Goal: Information Seeking & Learning: Check status

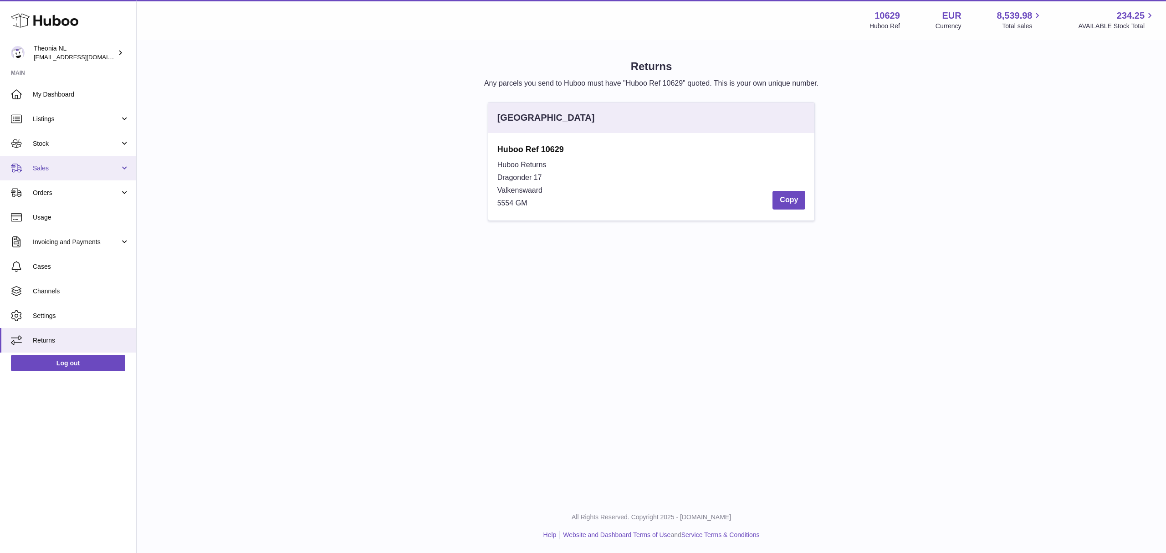
click at [62, 173] on span "Sales" at bounding box center [76, 168] width 87 height 9
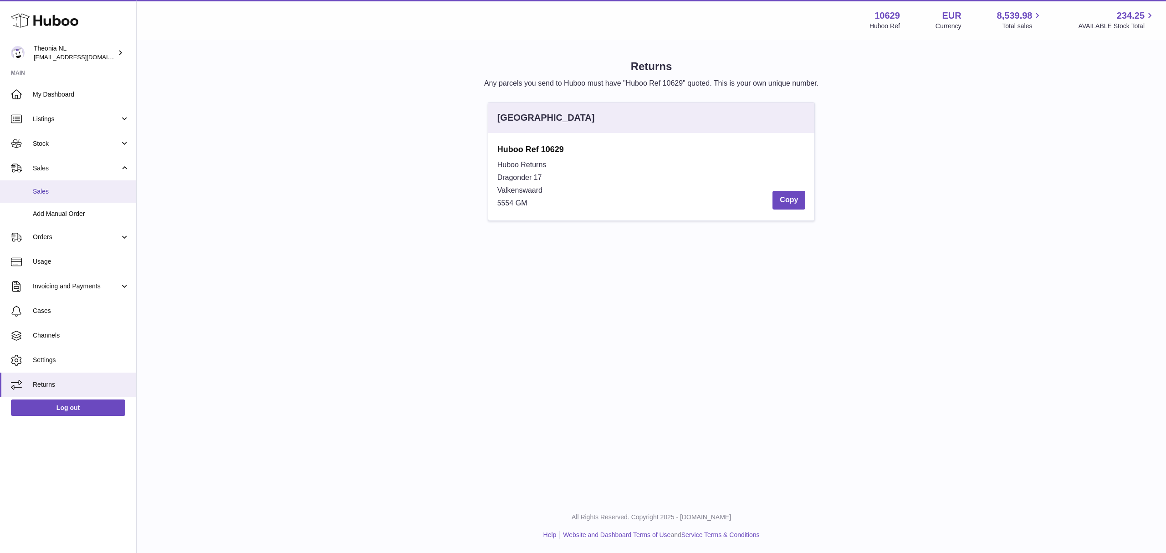
drag, startPoint x: 61, startPoint y: 205, endPoint x: 91, endPoint y: 212, distance: 30.9
click at [61, 196] on span "Sales" at bounding box center [81, 191] width 97 height 9
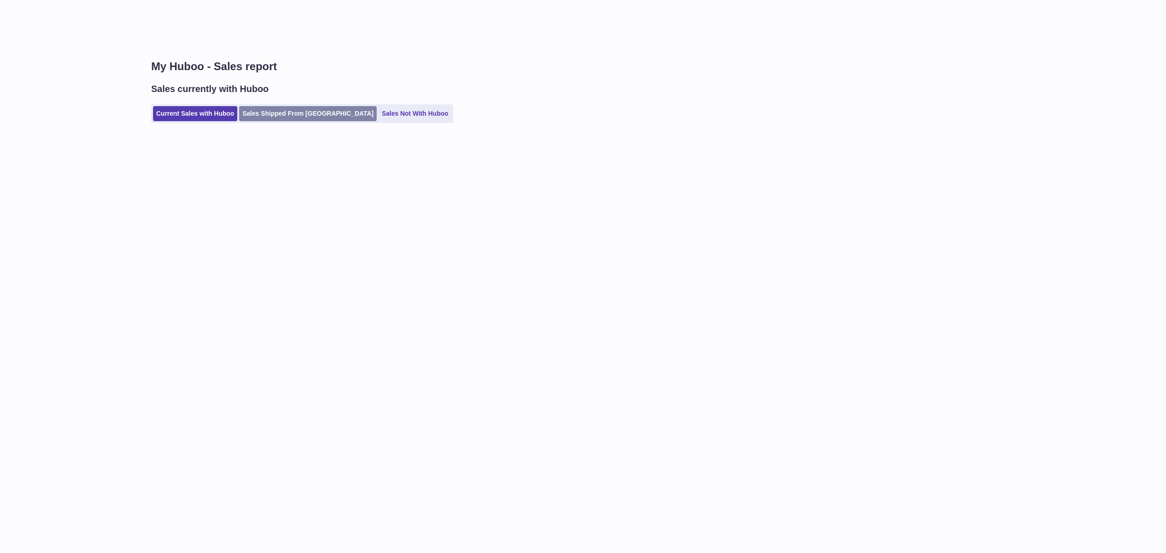
click at [288, 117] on link "Sales Shipped From [GEOGRAPHIC_DATA]" at bounding box center [308, 113] width 138 height 15
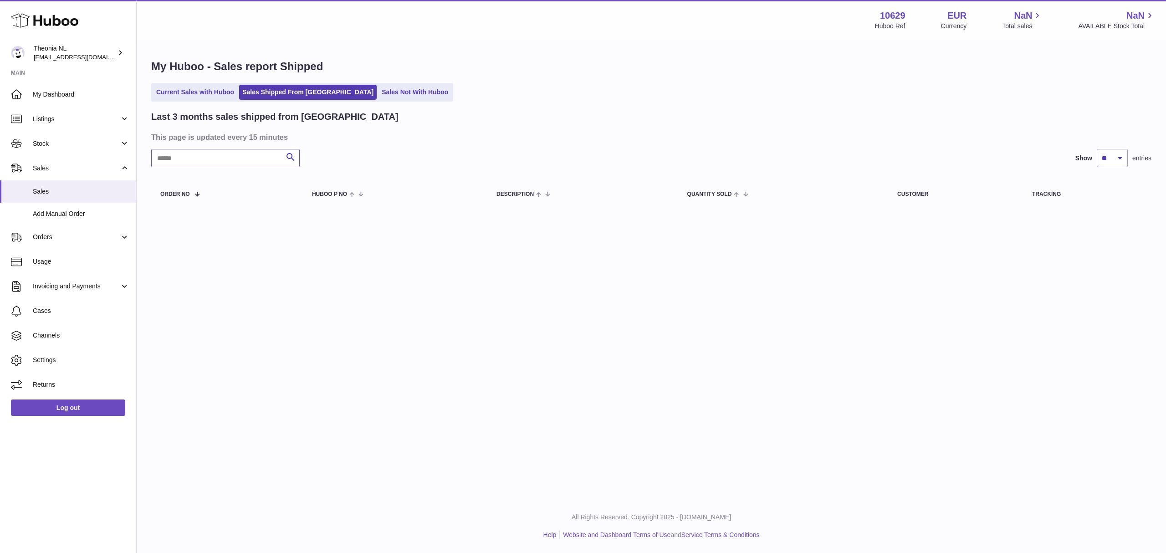
click at [229, 167] on input "text" at bounding box center [225, 158] width 148 height 18
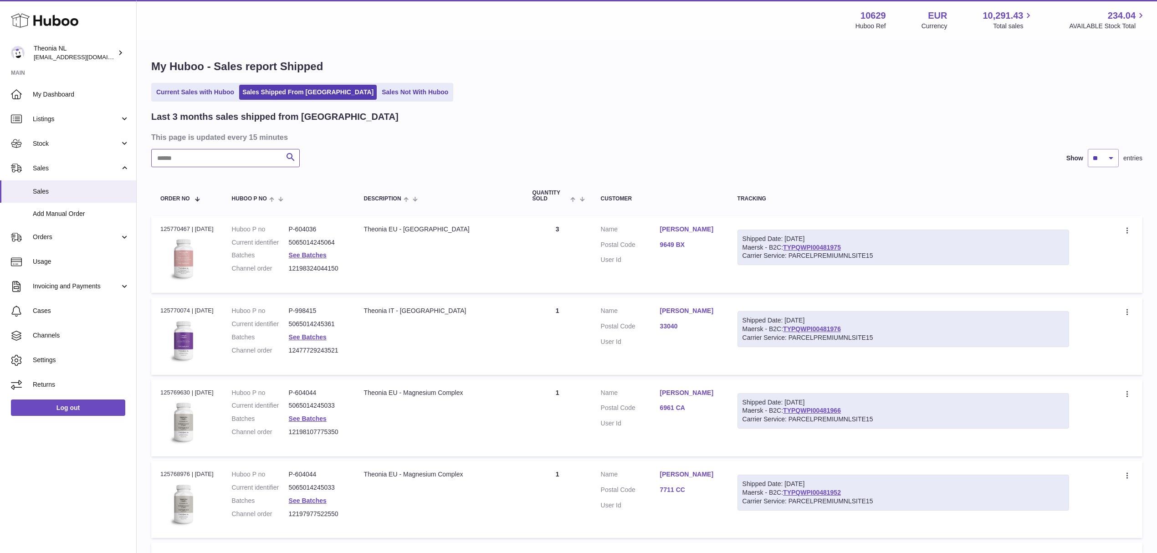
paste input "**********"
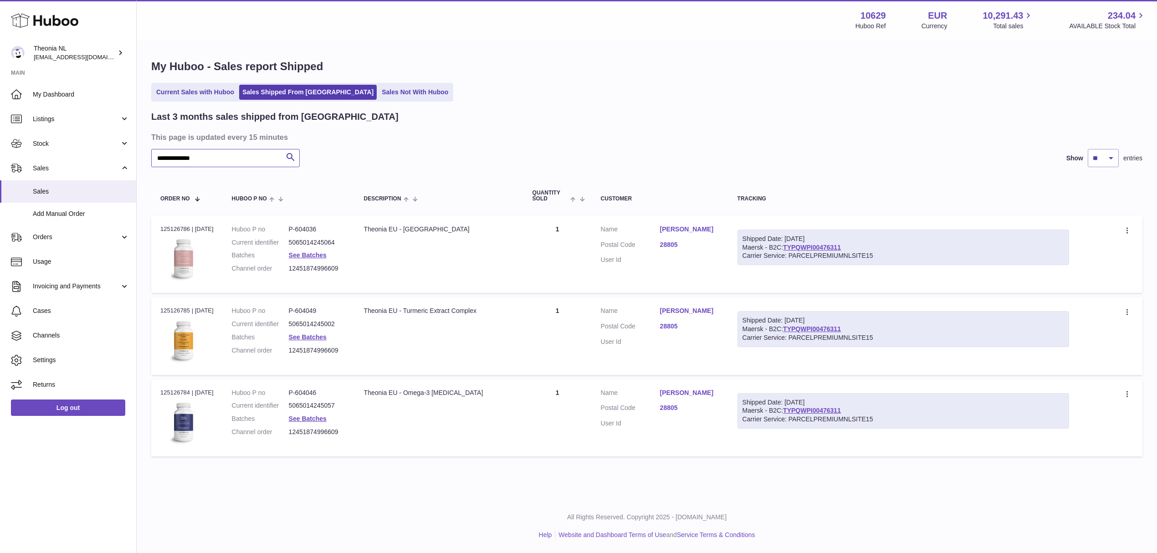
scroll to position [70, 0]
type input "**********"
drag, startPoint x: 321, startPoint y: 219, endPoint x: 377, endPoint y: 521, distance: 307.4
click at [377, 524] on div "All Rights Reserved. Copyright 2025 - Huboo.co.uk Help Website and Dashboard Te…" at bounding box center [647, 526] width 1020 height 54
drag, startPoint x: 66, startPoint y: 425, endPoint x: 143, endPoint y: 354, distance: 103.7
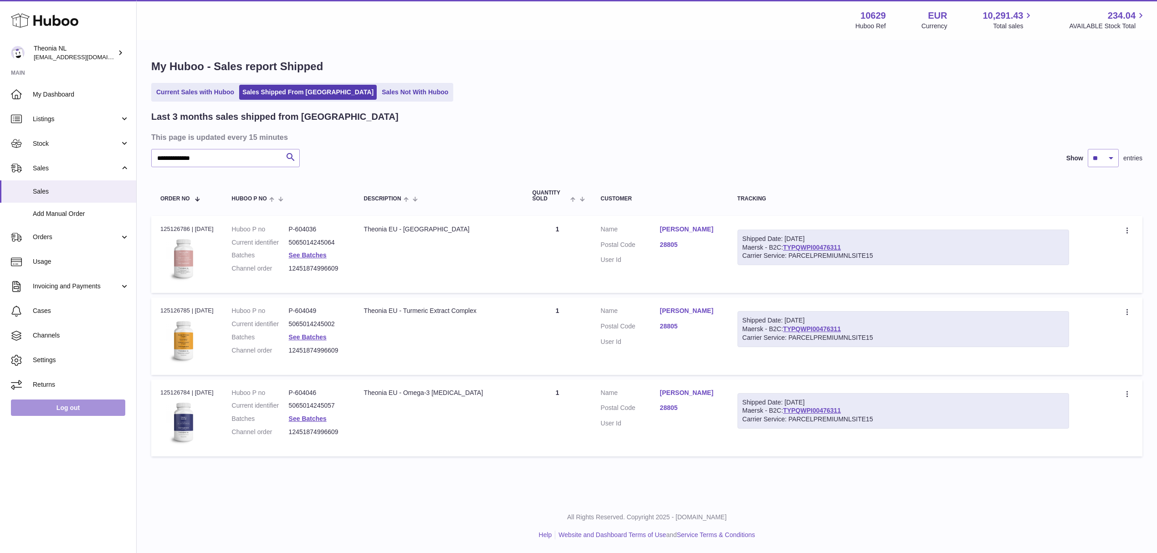
click at [66, 416] on link "Log out" at bounding box center [68, 407] width 114 height 16
click at [319, 259] on link "See Batches" at bounding box center [308, 254] width 38 height 7
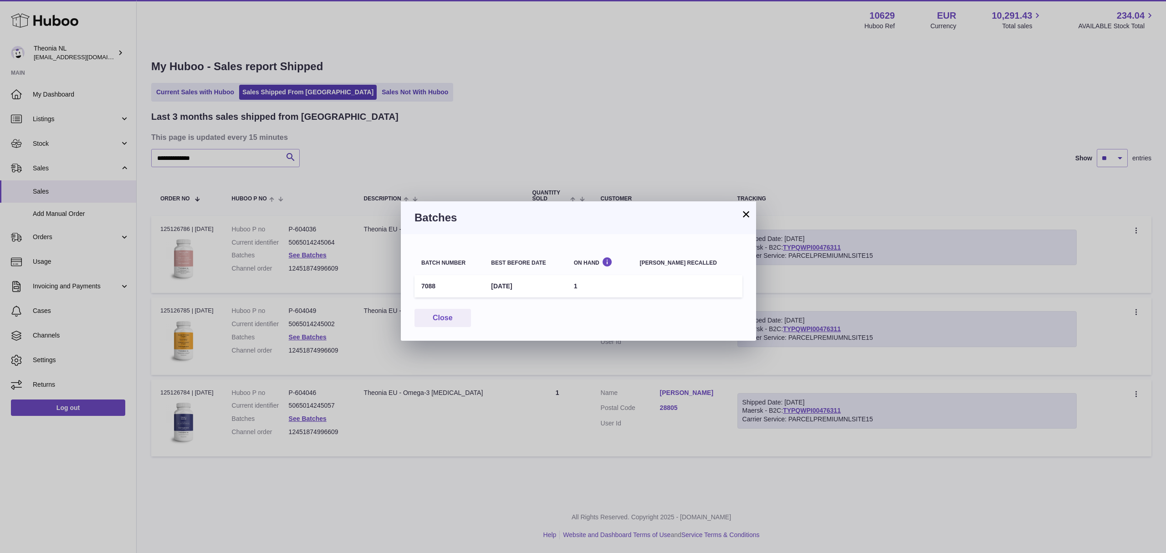
click at [745, 215] on button "×" at bounding box center [745, 214] width 11 height 11
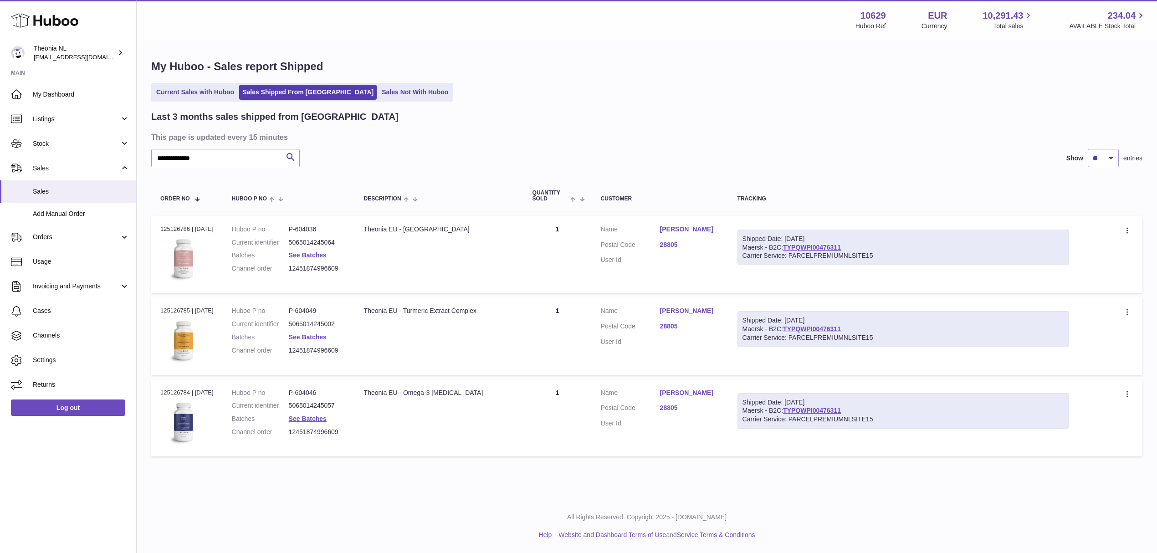
click at [308, 259] on link "See Batches" at bounding box center [308, 254] width 38 height 7
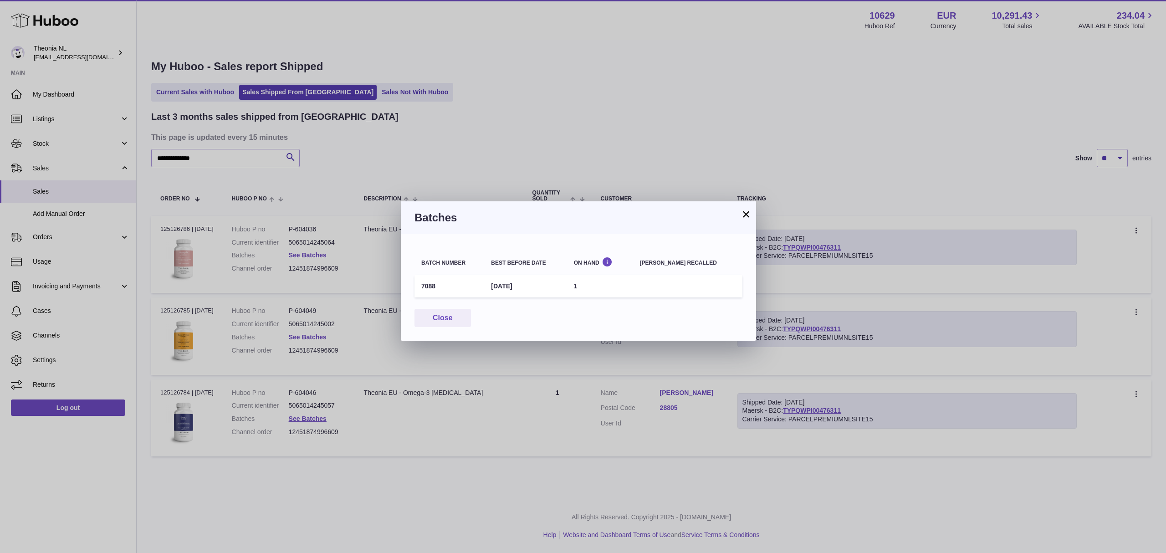
drag, startPoint x: 494, startPoint y: 294, endPoint x: 583, endPoint y: 294, distance: 89.7
click at [583, 294] on tr "7088 31st May 2028 1" at bounding box center [578, 286] width 328 height 22
drag, startPoint x: 747, startPoint y: 218, endPoint x: 742, endPoint y: 217, distance: 4.6
click at [745, 218] on button "×" at bounding box center [745, 214] width 11 height 11
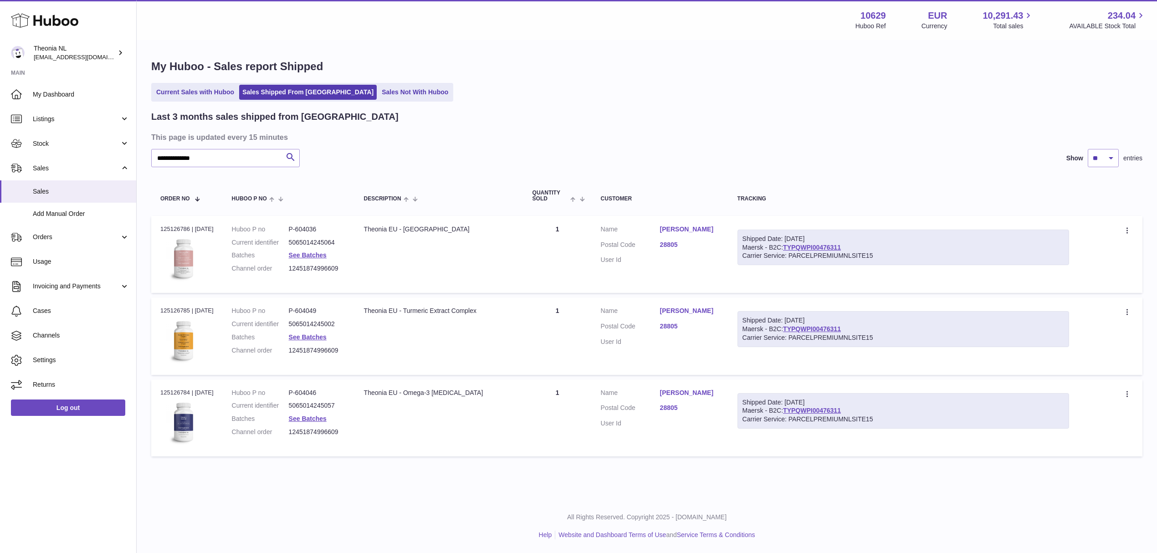
drag, startPoint x: 365, startPoint y: 247, endPoint x: 543, endPoint y: 251, distance: 178.1
click at [514, 243] on td "Description Theonia EU - Ashwagandha Complex" at bounding box center [439, 254] width 168 height 77
copy div "Theonia EU - Ashwagandha Complex"
click at [316, 259] on link "See Batches" at bounding box center [308, 254] width 38 height 7
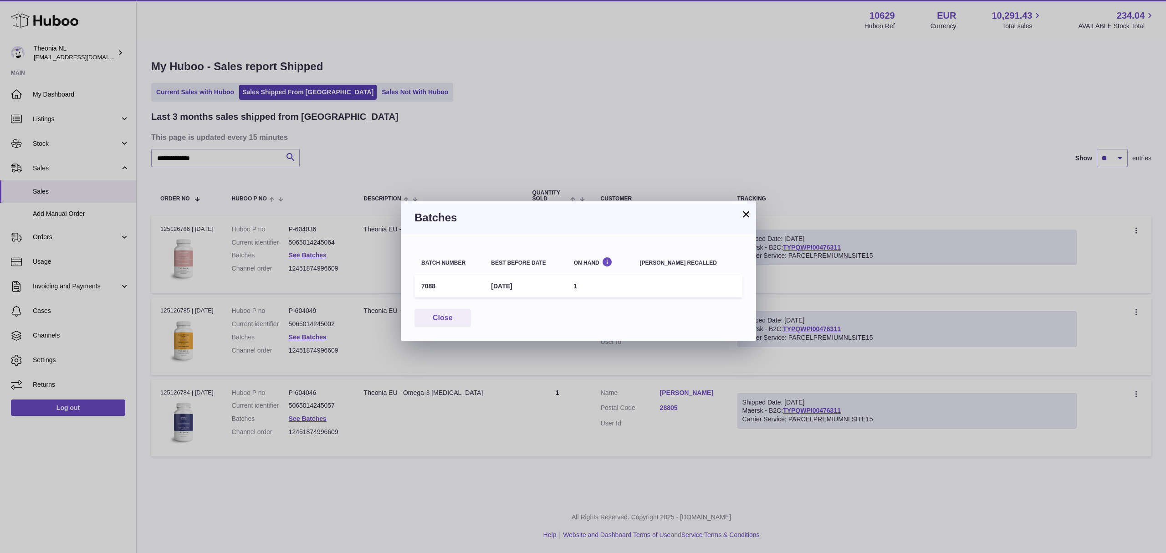
click at [509, 390] on div "× Batches Batch number Best before date On Hand Batch recalled 7088 31st May 20…" at bounding box center [583, 276] width 1166 height 553
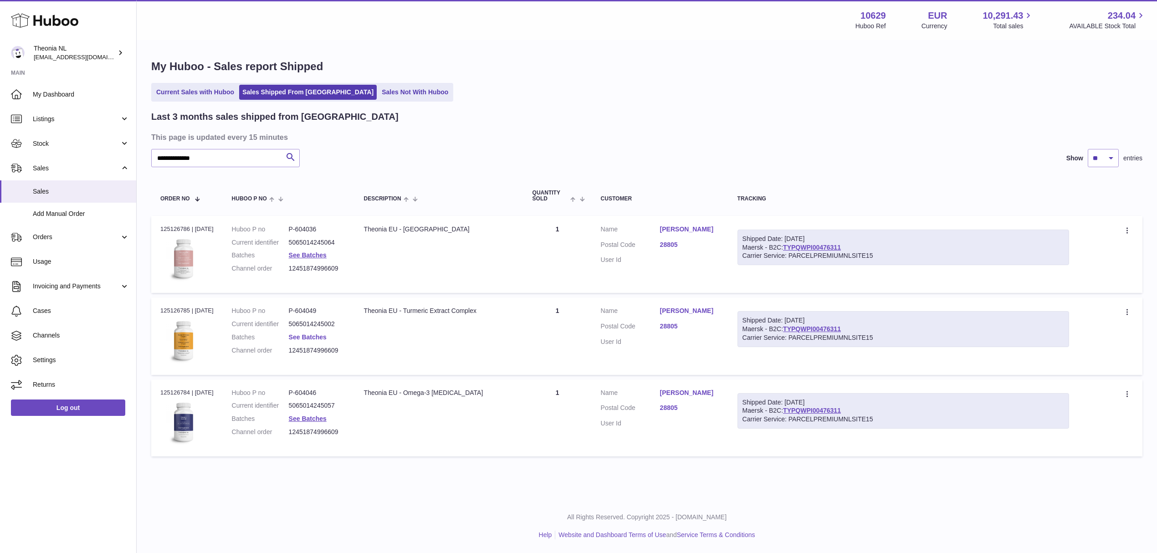
click at [314, 341] on link "See Batches" at bounding box center [308, 336] width 38 height 7
click at [536, 393] on div at bounding box center [583, 276] width 1166 height 553
click at [316, 422] on link "See Batches" at bounding box center [308, 418] width 38 height 7
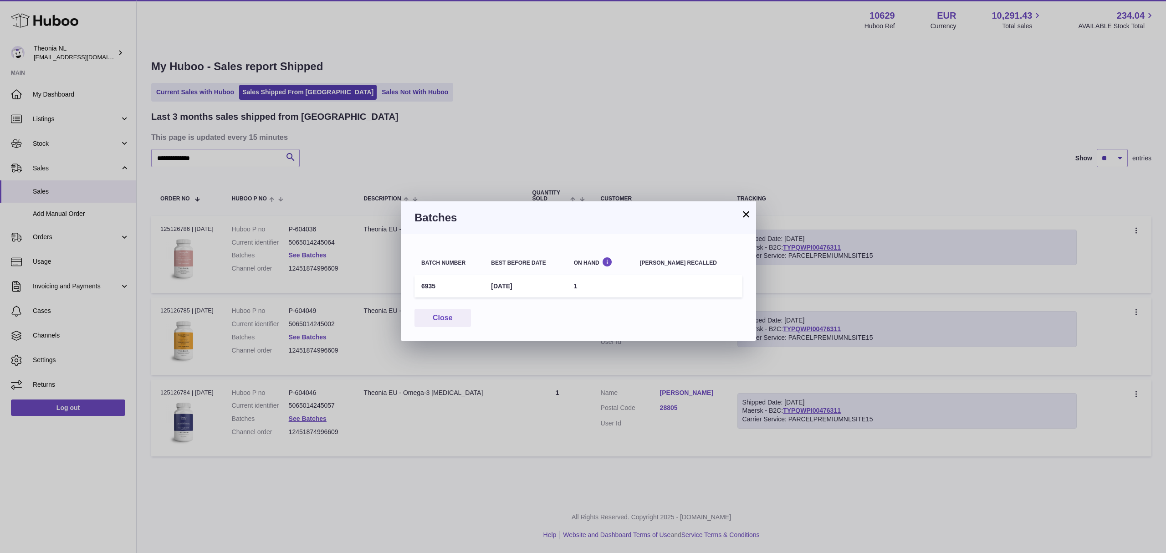
click at [743, 217] on button "×" at bounding box center [745, 214] width 11 height 11
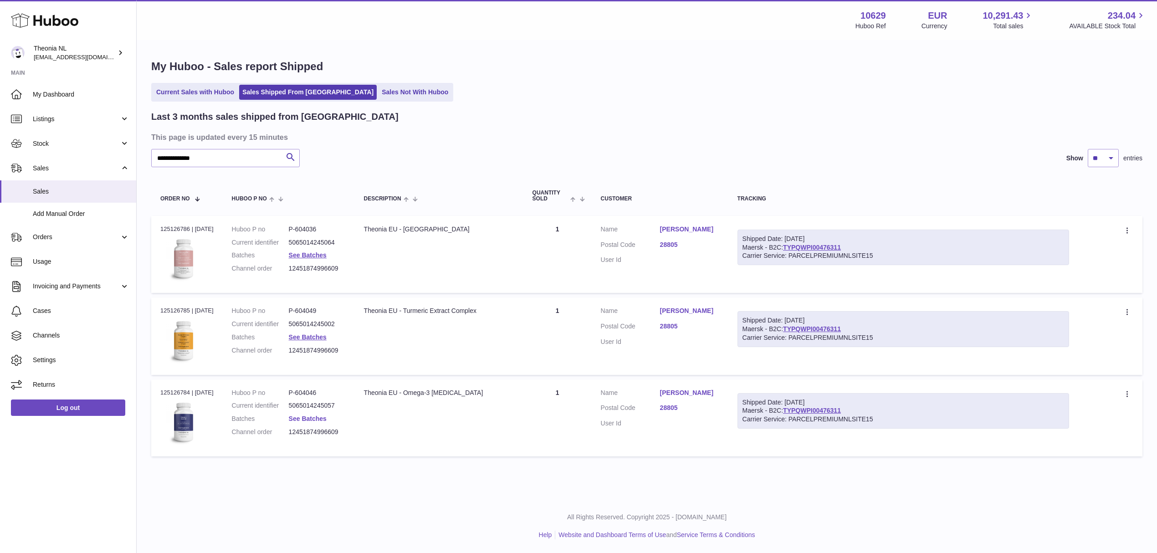
click at [311, 422] on link "See Batches" at bounding box center [308, 418] width 38 height 7
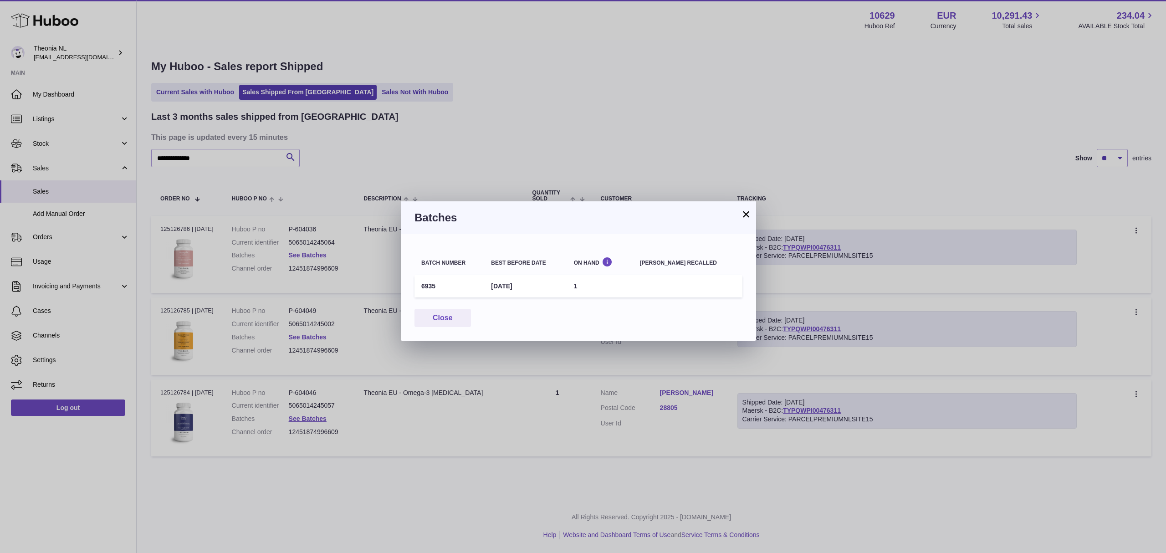
drag, startPoint x: 747, startPoint y: 215, endPoint x: 724, endPoint y: 220, distance: 23.8
click at [746, 215] on button "×" at bounding box center [745, 214] width 11 height 11
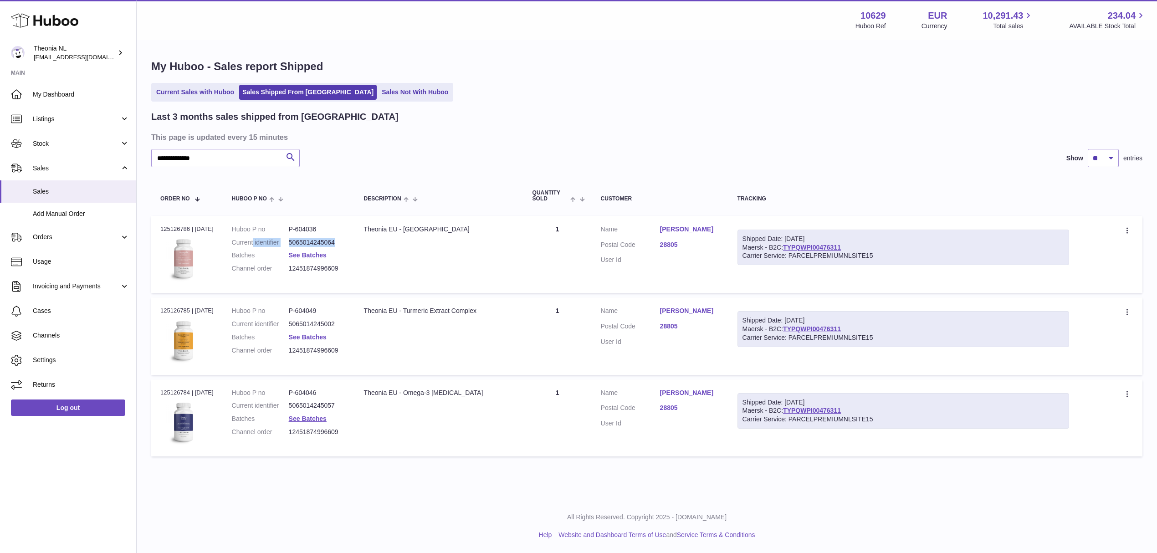
drag, startPoint x: 291, startPoint y: 261, endPoint x: 317, endPoint y: 275, distance: 30.6
click at [317, 275] on dl "Huboo P no P-604036 Current identifier 5065014245064 Batches See Batches Channe…" at bounding box center [289, 251] width 114 height 53
click at [121, 148] on link "Stock" at bounding box center [68, 143] width 136 height 25
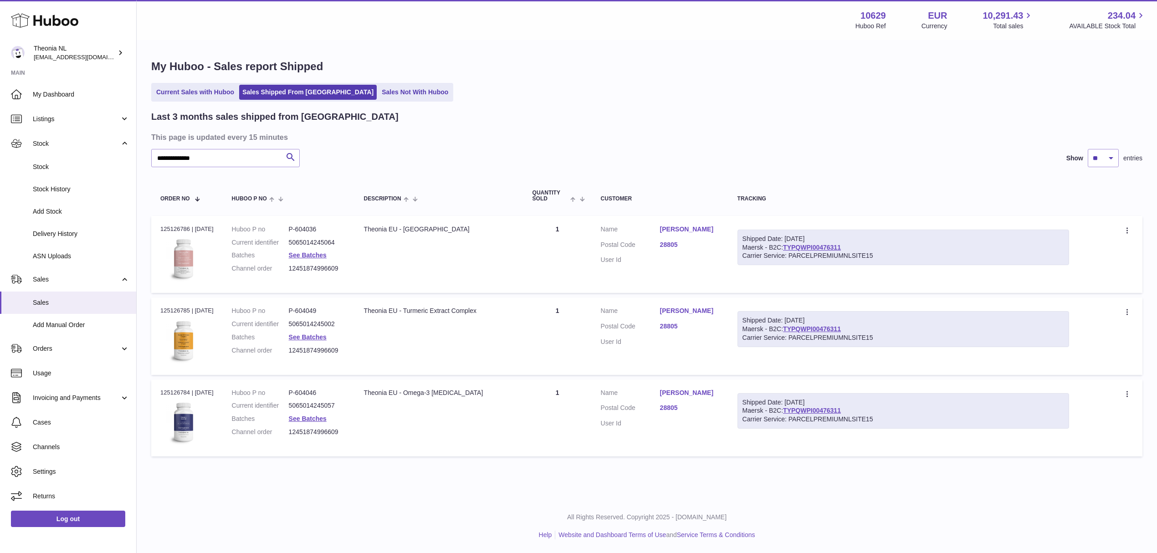
click at [409, 261] on td "Description Theonia EU - Ashwagandha Complex" at bounding box center [439, 254] width 168 height 77
drag, startPoint x: 292, startPoint y: 261, endPoint x: 305, endPoint y: 270, distance: 15.4
click at [305, 270] on dl "Huboo P no P-604036 Current identifier 5065014245064 Batches See Batches Channe…" at bounding box center [289, 251] width 114 height 53
click at [399, 285] on td "Description Theonia EU - Ashwagandha Complex" at bounding box center [439, 254] width 168 height 77
drag, startPoint x: 300, startPoint y: 272, endPoint x: 296, endPoint y: 262, distance: 10.8
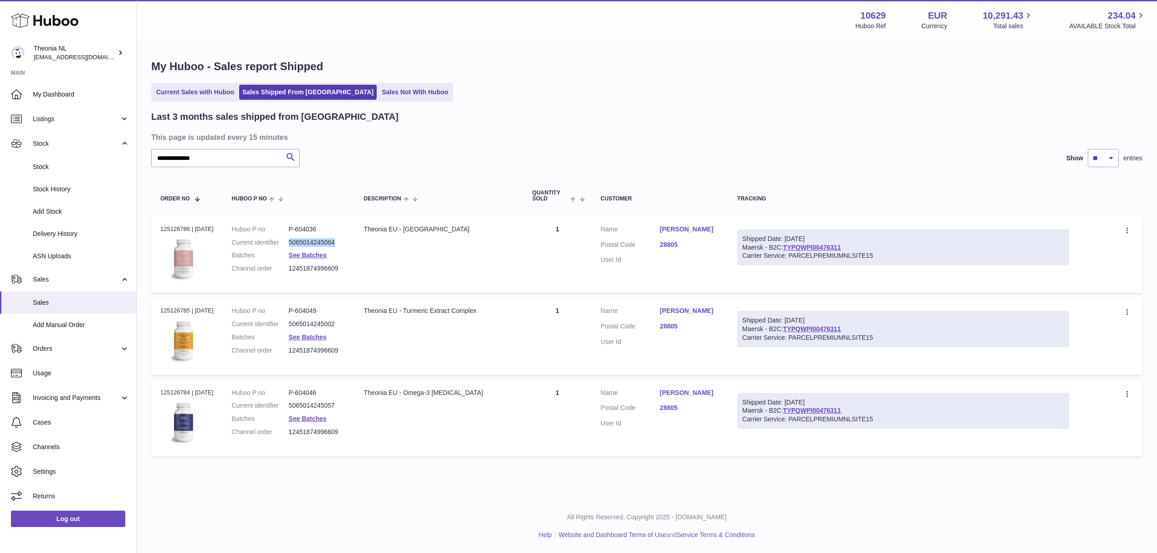
click at [296, 247] on dd "5065014245064" at bounding box center [317, 242] width 57 height 9
copy dd "5065014245064"
drag, startPoint x: 290, startPoint y: 366, endPoint x: 300, endPoint y: 373, distance: 12.0
click at [300, 359] on dl "Huboo P no P-604049 Current identifier 5065014245002 Batches See Batches Channe…" at bounding box center [289, 332] width 114 height 53
drag, startPoint x: 405, startPoint y: 375, endPoint x: 330, endPoint y: 380, distance: 75.7
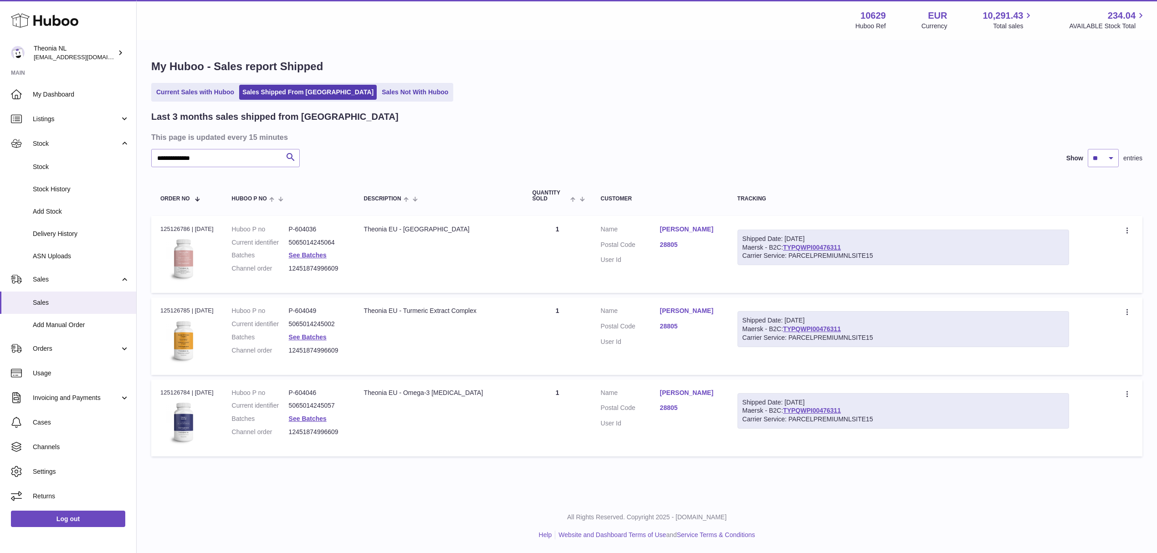
click at [403, 372] on td "Description Theonia EU - Turmeric Extract Complex" at bounding box center [439, 335] width 168 height 77
drag, startPoint x: 294, startPoint y: 367, endPoint x: 532, endPoint y: 234, distance: 272.5
click at [304, 328] on dd "5065014245002" at bounding box center [317, 324] width 57 height 9
copy dd "5065014245002"
drag, startPoint x: 292, startPoint y: 472, endPoint x: 310, endPoint y: 480, distance: 20.0
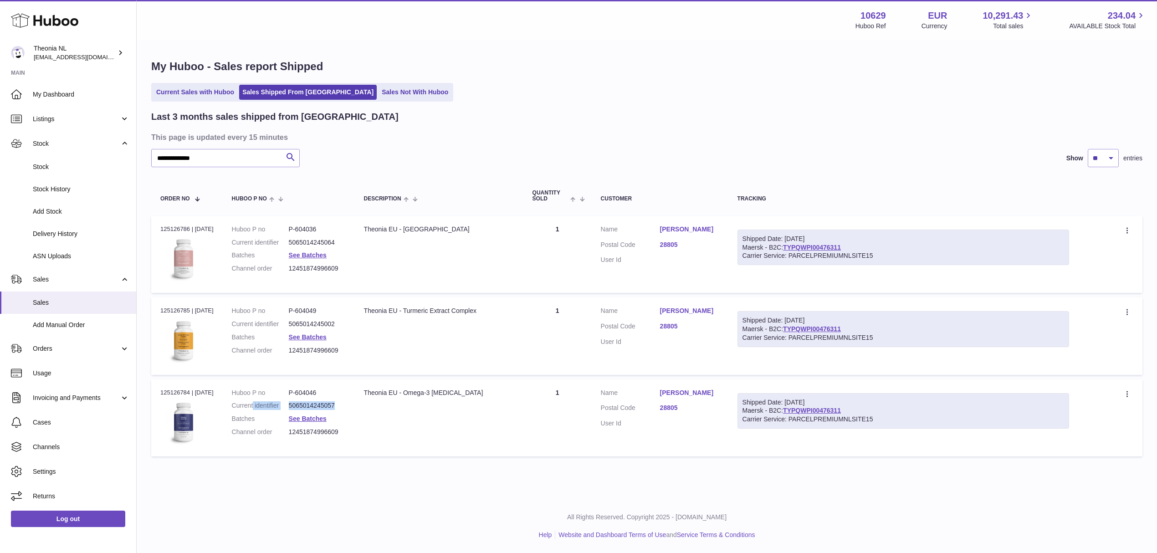
click at [310, 441] on dl "Huboo P no P-604046 Current identifier 5065014245057 Batches See Batches Channe…" at bounding box center [289, 414] width 114 height 53
click at [393, 456] on td "Description Theonia EU - Omega-3 Fish Oil" at bounding box center [439, 417] width 168 height 77
drag, startPoint x: 294, startPoint y: 471, endPoint x: 308, endPoint y: 482, distance: 17.5
click at [308, 410] on dd "5065014245057" at bounding box center [317, 405] width 57 height 9
copy dd "5065014245057"
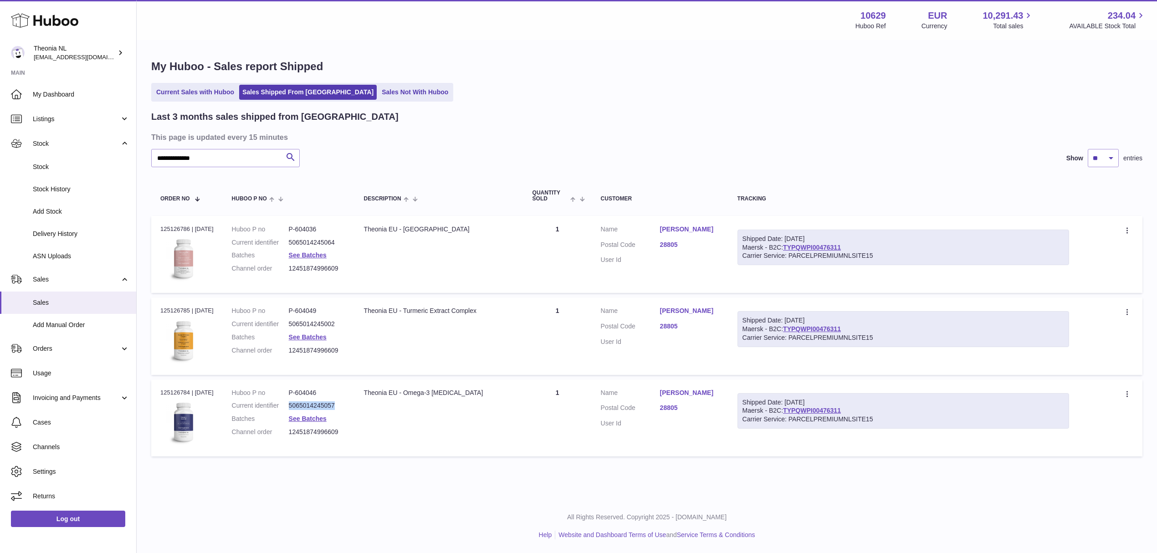
click at [294, 410] on dd "5065014245057" at bounding box center [317, 405] width 57 height 9
drag, startPoint x: 294, startPoint y: 470, endPoint x: 299, endPoint y: 480, distance: 10.8
click at [299, 410] on dd "5065014245057" at bounding box center [317, 405] width 57 height 9
drag, startPoint x: 361, startPoint y: 485, endPoint x: 313, endPoint y: 482, distance: 47.9
click at [362, 456] on td "Description Theonia EU - Omega-3 Fish Oil" at bounding box center [439, 417] width 168 height 77
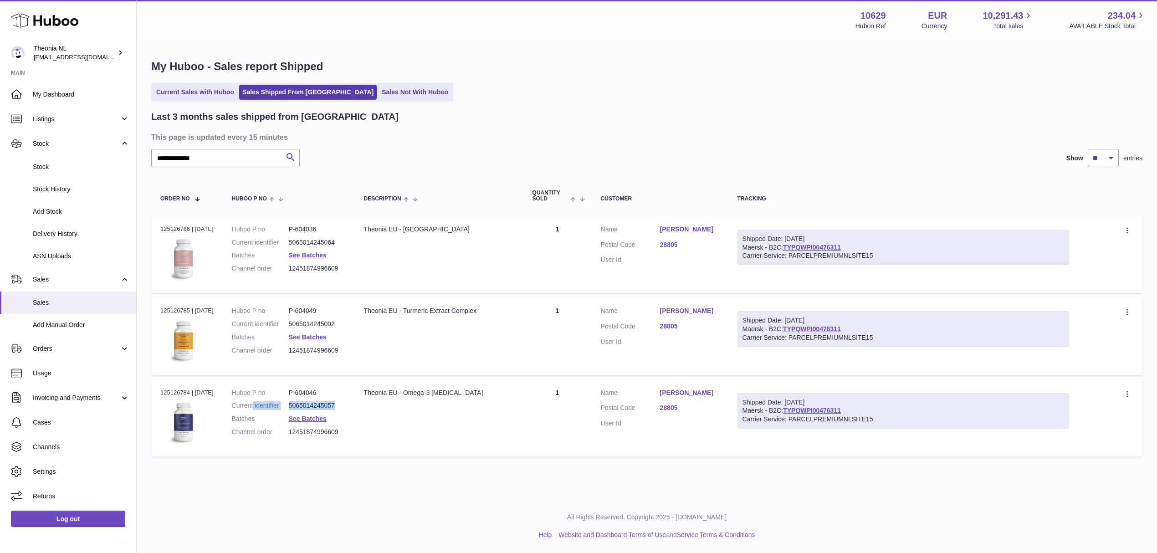
drag, startPoint x: 291, startPoint y: 469, endPoint x: 310, endPoint y: 483, distance: 23.7
click at [310, 441] on dl "Huboo P no P-604046 Current identifier 5065014245057 Batches See Batches Channe…" at bounding box center [289, 414] width 114 height 53
click at [317, 410] on dd "5065014245057" at bounding box center [317, 405] width 57 height 9
drag, startPoint x: 292, startPoint y: 470, endPoint x: 308, endPoint y: 481, distance: 18.7
click at [308, 441] on dl "Huboo P no P-604046 Current identifier 5065014245057 Batches See Batches Channe…" at bounding box center [289, 414] width 114 height 53
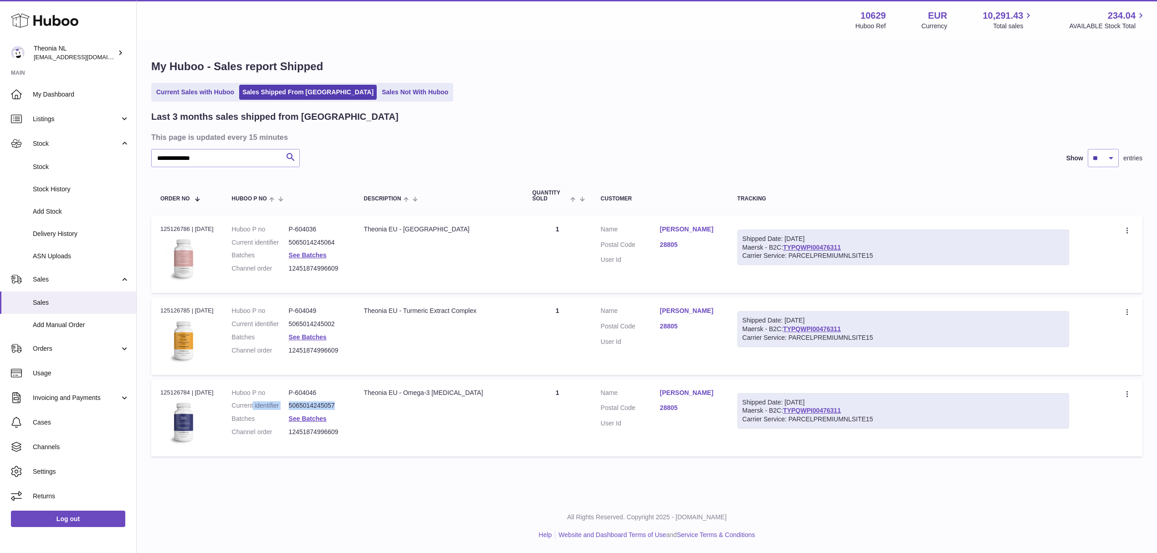
click at [307, 410] on dd "5065014245057" at bounding box center [317, 405] width 57 height 9
drag, startPoint x: 299, startPoint y: 483, endPoint x: 467, endPoint y: 284, distance: 259.8
click at [296, 410] on dd "5065014245057" at bounding box center [317, 405] width 57 height 9
copy dd "5065014245057"
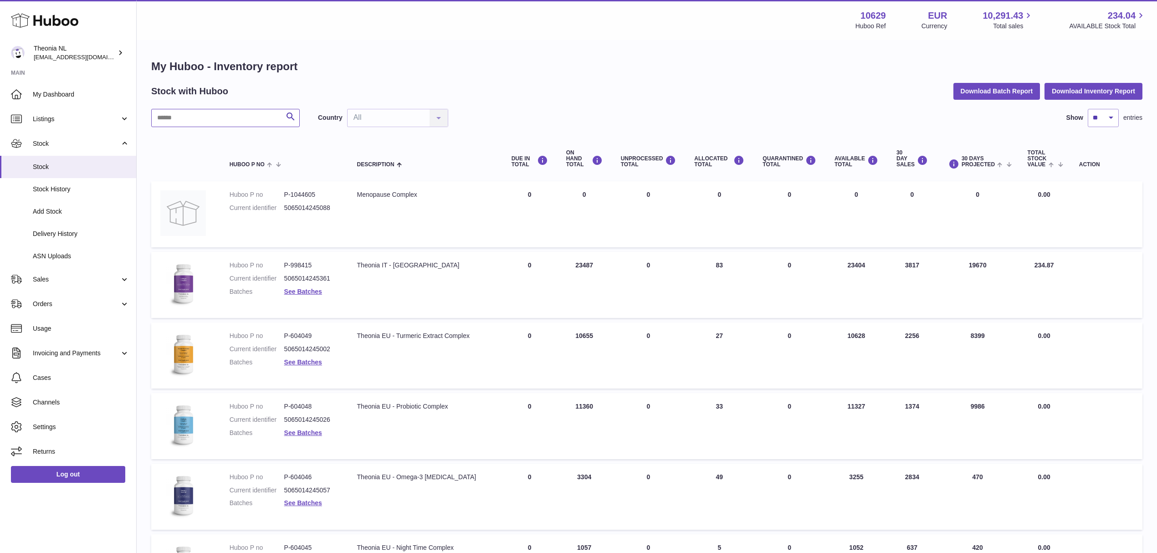
click at [230, 125] on input "text" at bounding box center [225, 118] width 148 height 18
paste input "**********"
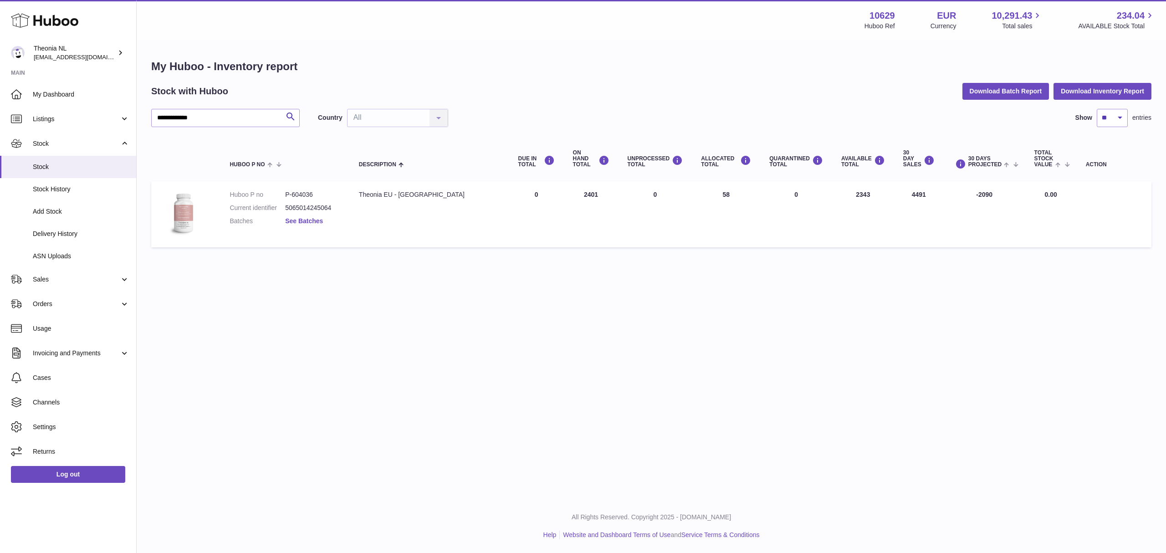
click at [294, 224] on link "See Batches" at bounding box center [304, 220] width 38 height 7
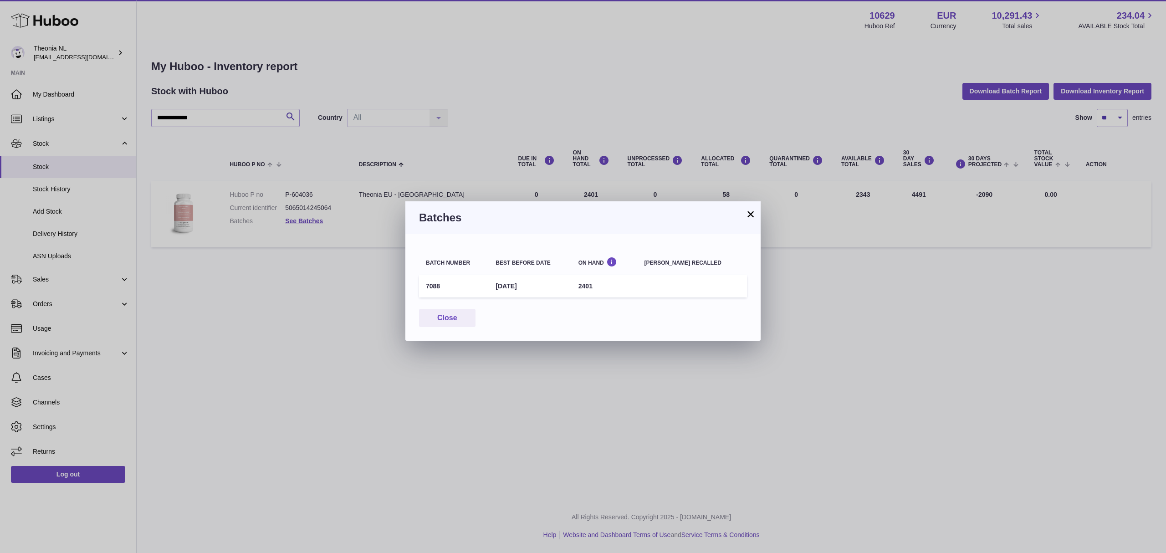
drag, startPoint x: 502, startPoint y: 292, endPoint x: 569, endPoint y: 290, distance: 67.4
click at [569, 290] on td "1st Jun 2028" at bounding box center [530, 286] width 82 height 22
copy td "1st Jun 2028"
click at [749, 217] on button "×" at bounding box center [750, 214] width 11 height 11
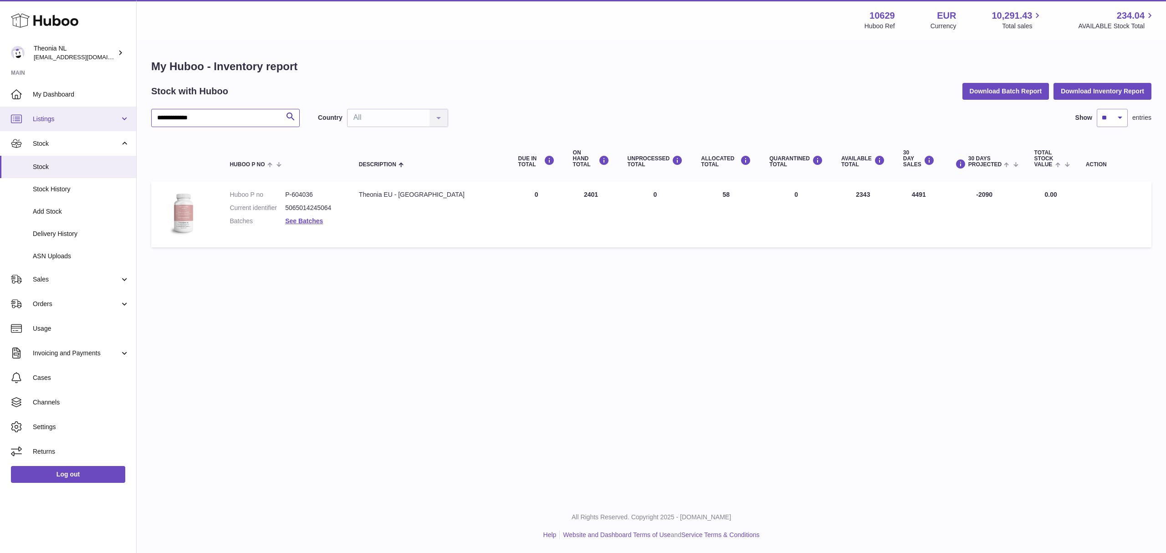
drag, startPoint x: 230, startPoint y: 121, endPoint x: 0, endPoint y: 133, distance: 230.3
click at [0, 133] on div "**********" at bounding box center [583, 276] width 1166 height 553
paste input "text"
drag, startPoint x: 346, startPoint y: 205, endPoint x: 391, endPoint y: 215, distance: 45.7
click at [391, 215] on td "Description Theonia EU - Turmeric Extract Complex" at bounding box center [429, 214] width 158 height 66
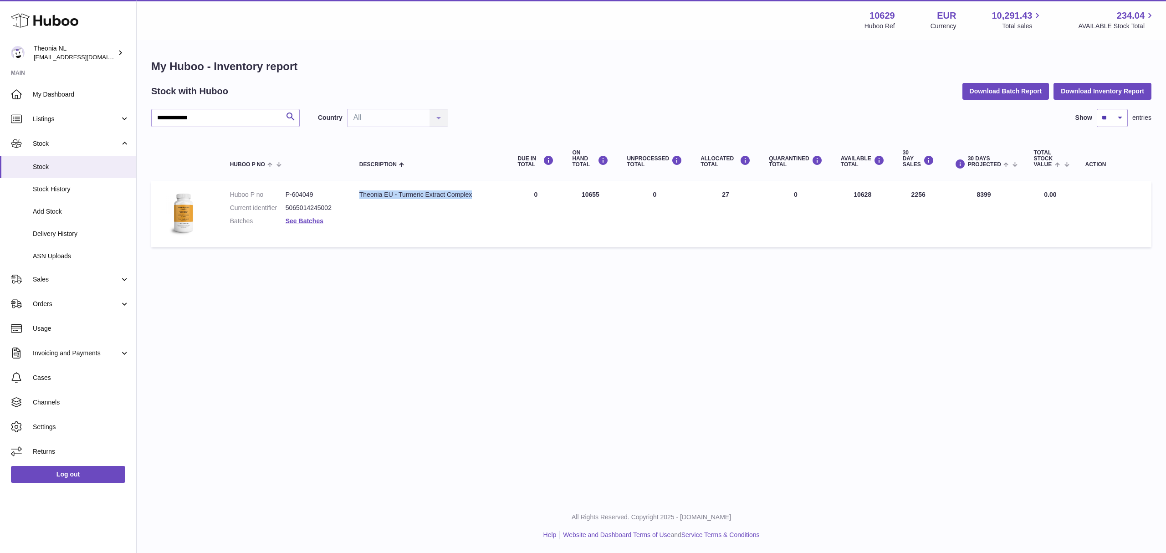
copy div "Theonia EU - Turmeric Extract Complex"
click at [297, 224] on link "See Batches" at bounding box center [305, 220] width 38 height 7
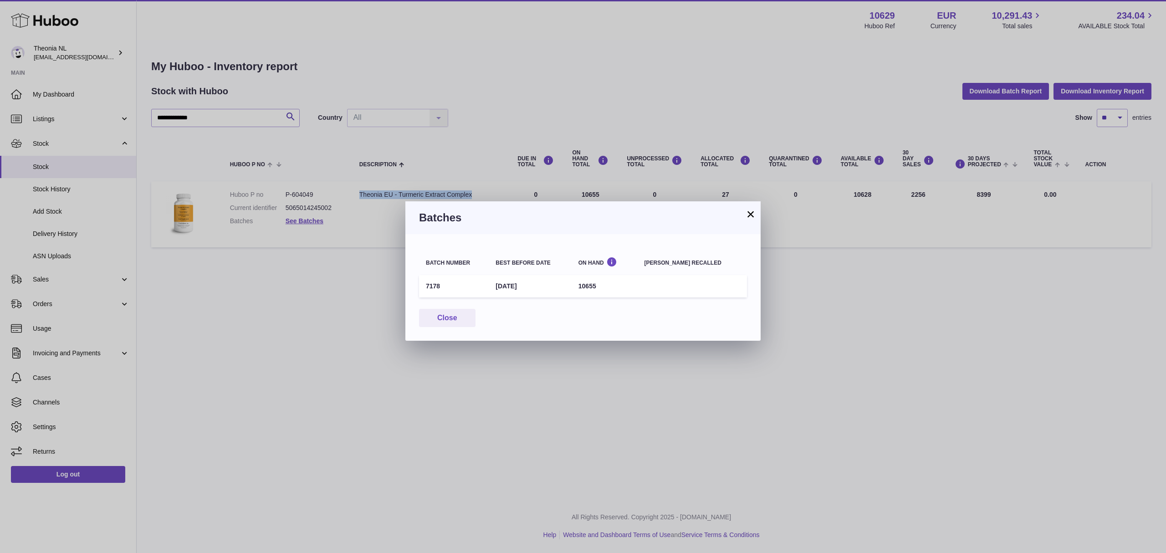
drag, startPoint x: 750, startPoint y: 215, endPoint x: 718, endPoint y: 177, distance: 49.7
click at [750, 215] on button "×" at bounding box center [750, 214] width 11 height 11
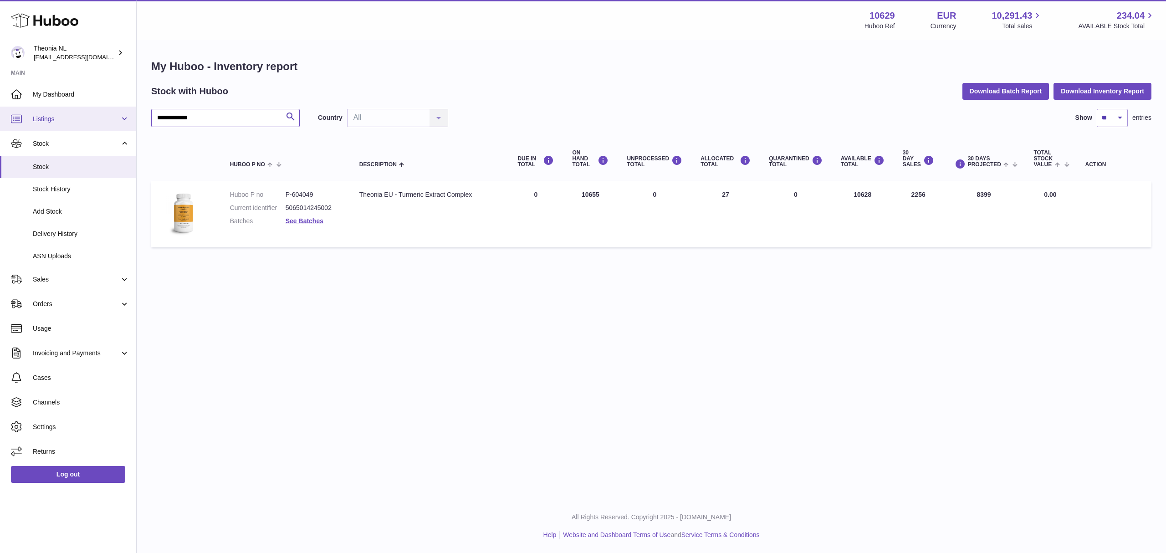
drag, startPoint x: 189, startPoint y: 122, endPoint x: 123, endPoint y: 124, distance: 66.5
click at [119, 127] on div "**********" at bounding box center [583, 276] width 1166 height 553
paste input "text"
type input "**********"
drag, startPoint x: 349, startPoint y: 204, endPoint x: 459, endPoint y: 202, distance: 110.7
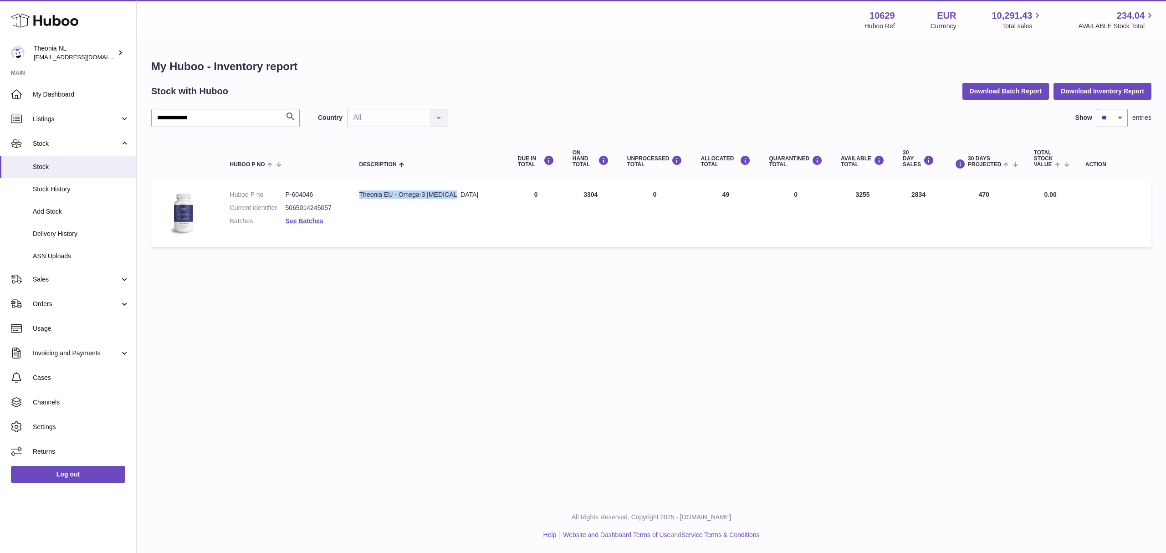
click at [459, 199] on div "Theonia EU - Omega-3 [MEDICAL_DATA]" at bounding box center [429, 194] width 140 height 9
copy div "Theonia EU - Omega-3 [MEDICAL_DATA]"
click at [307, 224] on link "See Batches" at bounding box center [305, 220] width 38 height 7
click at [303, 224] on link "See Batches" at bounding box center [305, 220] width 38 height 7
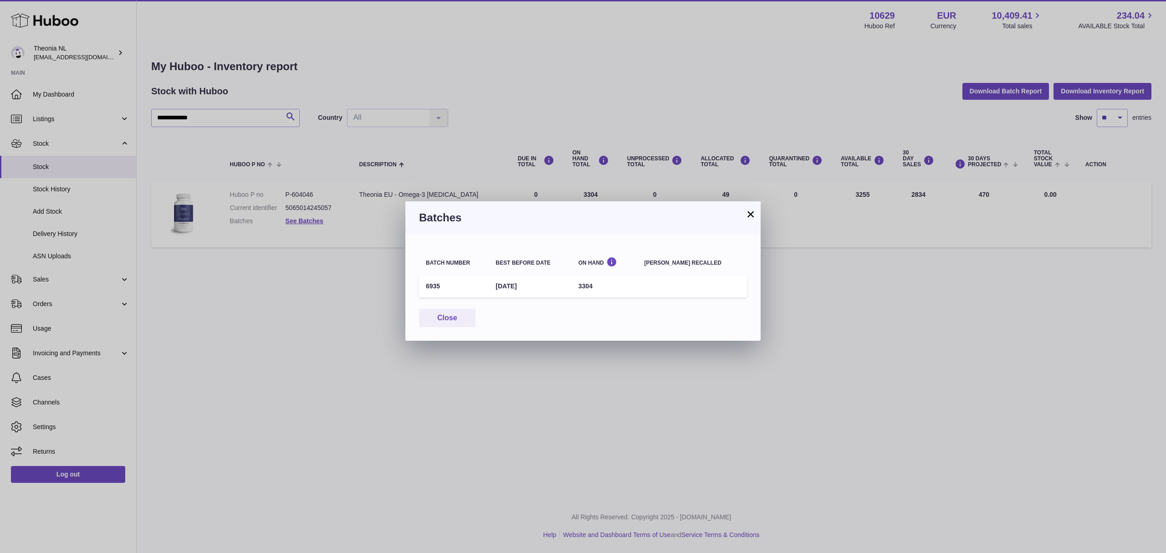
drag, startPoint x: 498, startPoint y: 293, endPoint x: 590, endPoint y: 301, distance: 92.3
click at [571, 295] on td "[DATE]" at bounding box center [530, 286] width 82 height 22
copy td "[DATE]"
click at [755, 210] on button "×" at bounding box center [750, 214] width 11 height 11
